Goal: Task Accomplishment & Management: Use online tool/utility

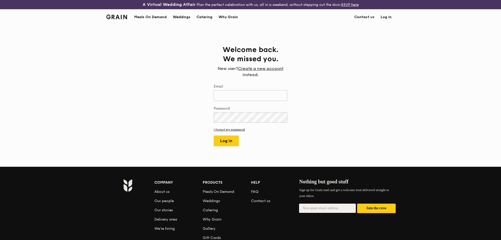
type input "[EMAIL_ADDRESS][DOMAIN_NAME]"
click at [226, 140] on div "Weddings by Grain presents Plan the perfect celebration with us, all in a weeke…" at bounding box center [250, 120] width 501 height 240
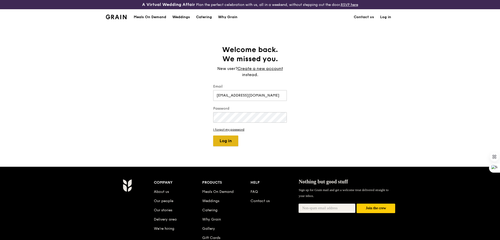
click at [232, 141] on button "Log in" at bounding box center [225, 140] width 25 height 11
select select "100"
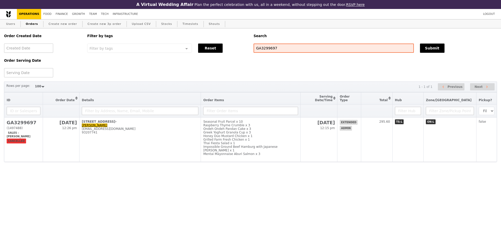
select select "100"
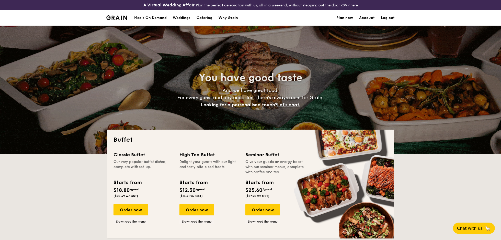
select select
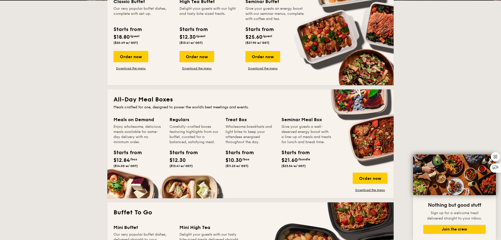
scroll to position [150, 0]
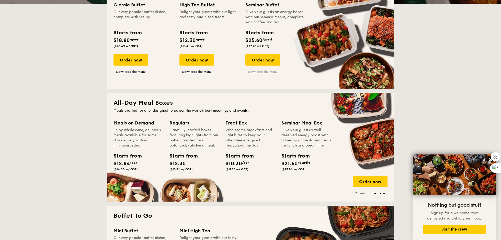
click at [265, 71] on link "Download the menu" at bounding box center [263, 72] width 35 height 4
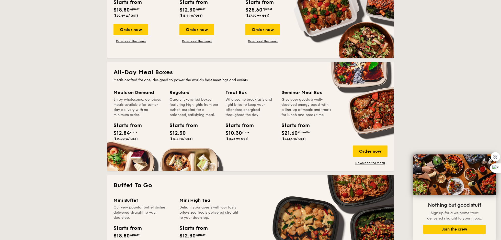
scroll to position [190, 0]
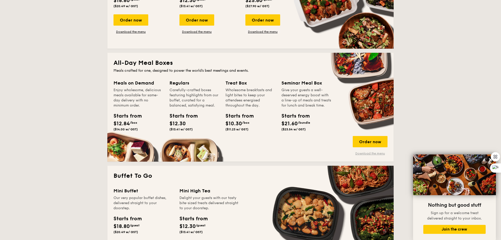
click at [361, 152] on link "Download the menu" at bounding box center [370, 153] width 35 height 4
